Goal: Check status

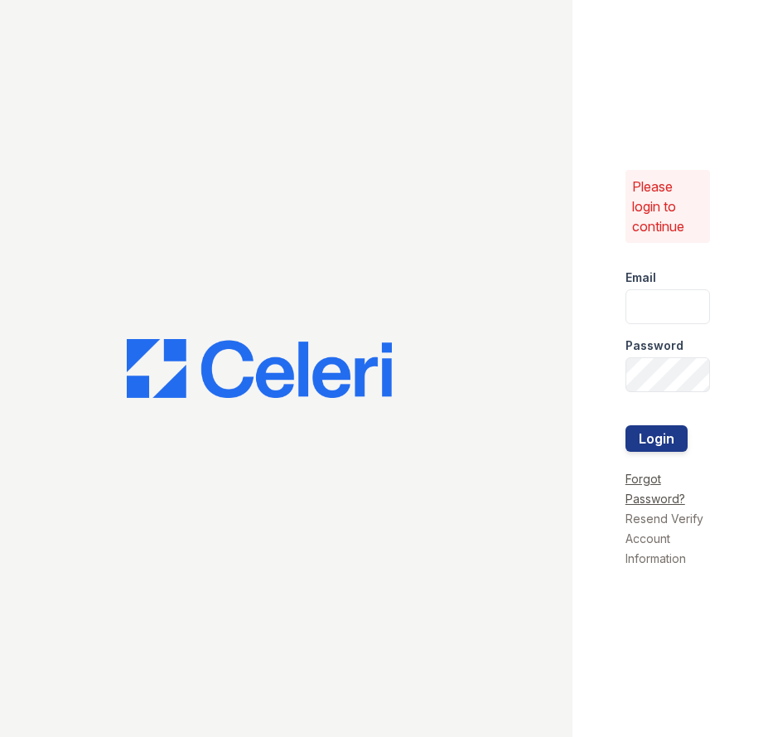
click at [639, 481] on link "Forgot Password?" at bounding box center [655, 488] width 60 height 34
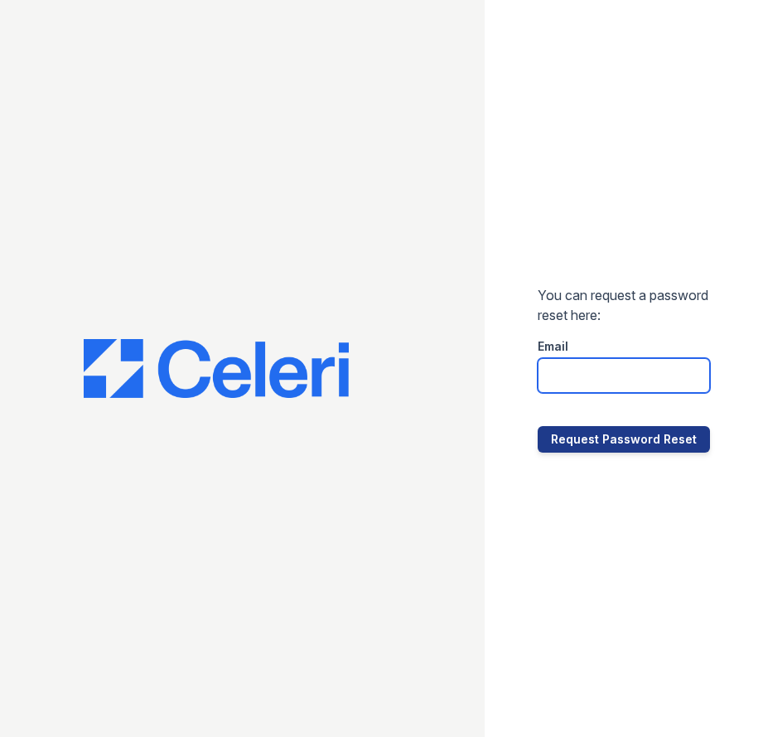
click at [619, 384] on input "email" at bounding box center [624, 375] width 172 height 35
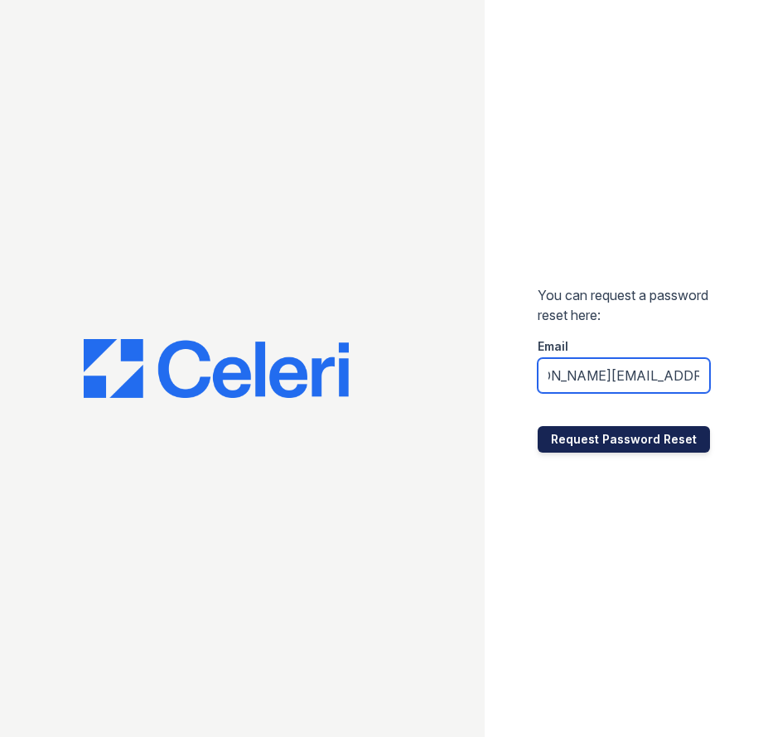
type input "shannon.scott@trinity-pm.com"
click at [626, 437] on button "Request Password Reset" at bounding box center [624, 439] width 172 height 27
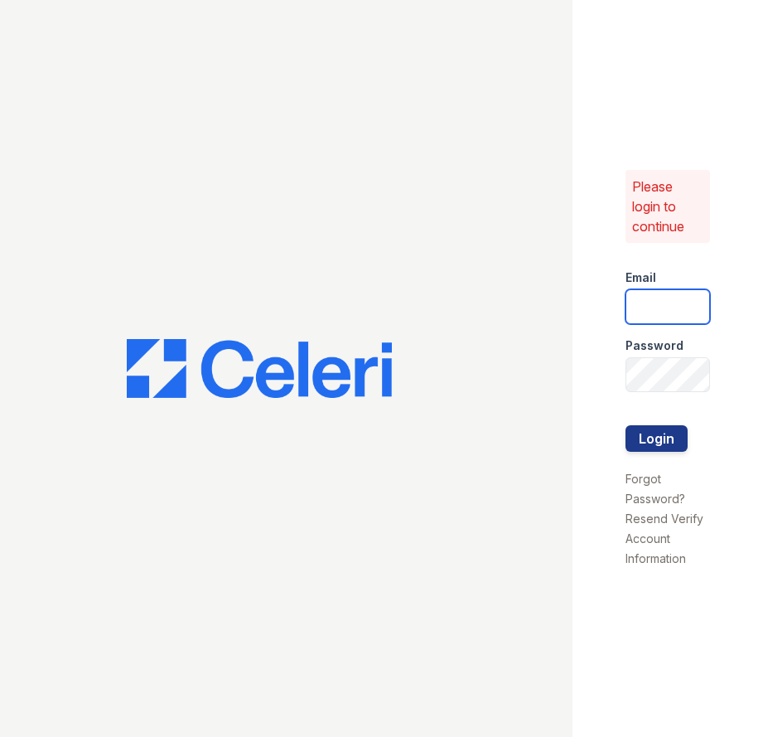
click at [671, 302] on input "email" at bounding box center [667, 306] width 85 height 35
type input "[PERSON_NAME][EMAIL_ADDRESS][PERSON_NAME][DOMAIN_NAME]"
click at [625, 425] on button "Login" at bounding box center [656, 438] width 62 height 27
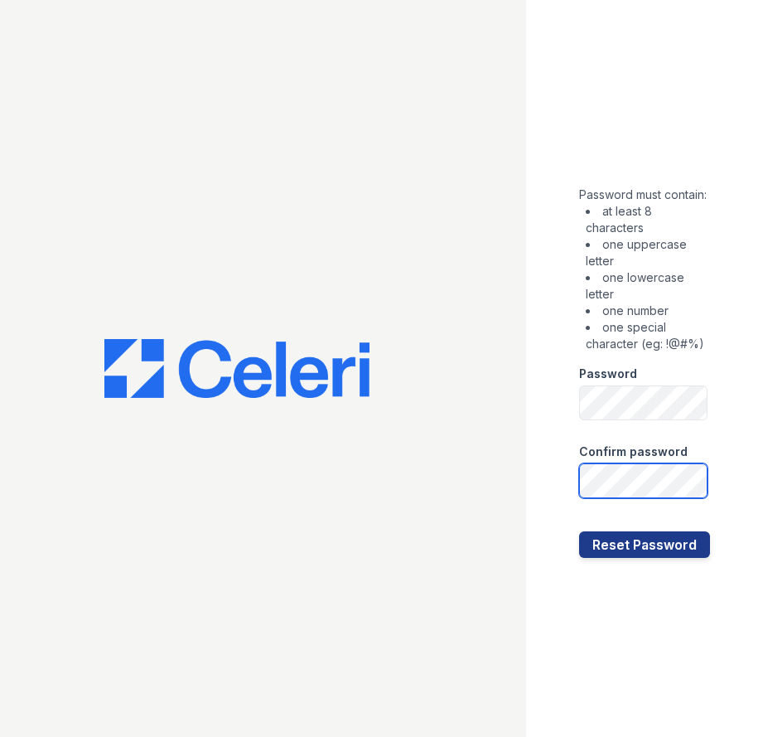
click at [579, 531] on button "Reset Password" at bounding box center [644, 544] width 131 height 27
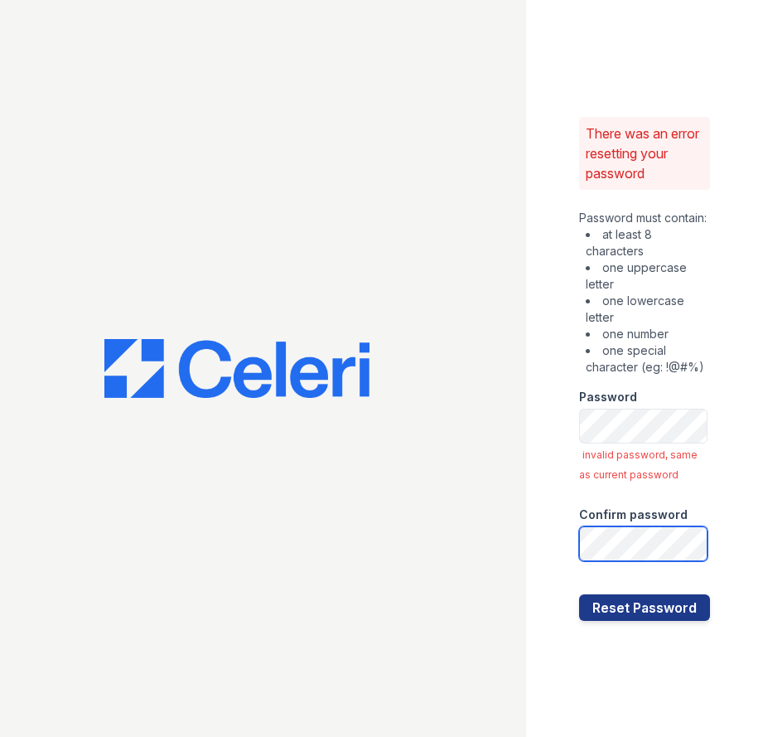
click at [579, 594] on button "Reset Password" at bounding box center [644, 607] width 131 height 27
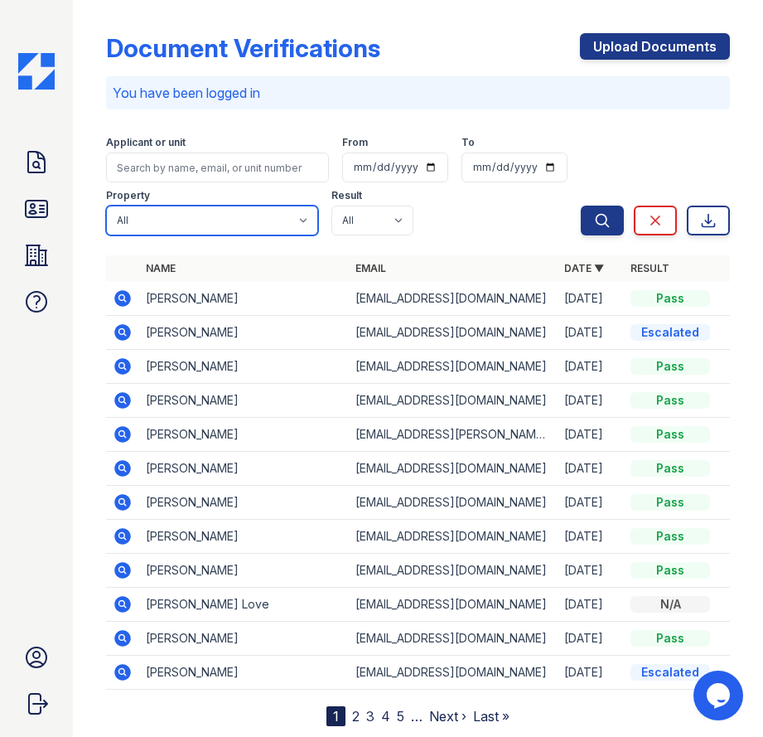
click at [202, 210] on select "All 888 at [GEOGRAPHIC_DATA] [GEOGRAPHIC_DATA][PERSON_NAME] [GEOGRAPHIC_DATA] […" at bounding box center [212, 220] width 212 height 30
select select "3950"
click at [106, 205] on select "All 888 at [GEOGRAPHIC_DATA] [GEOGRAPHIC_DATA][PERSON_NAME] [GEOGRAPHIC_DATA] […" at bounding box center [212, 220] width 212 height 30
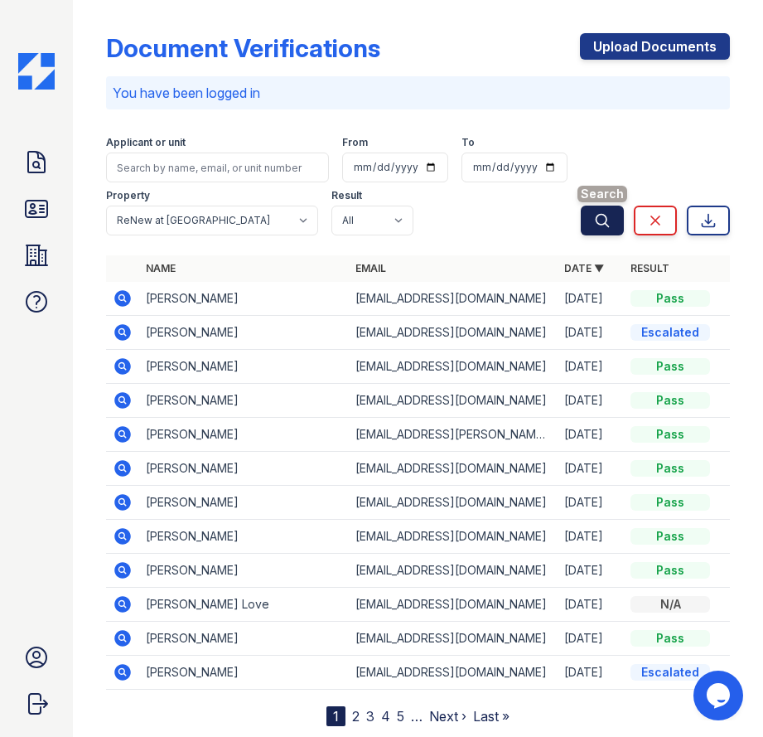
click at [596, 220] on icon "submit" at bounding box center [602, 220] width 12 height 12
